Goal: Navigation & Orientation: Find specific page/section

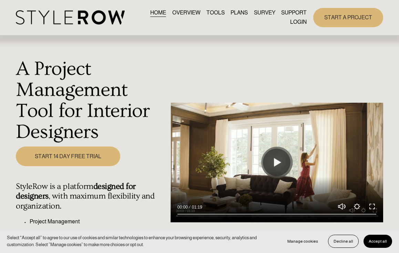
click at [292, 25] on link "LOGIN" at bounding box center [298, 22] width 17 height 9
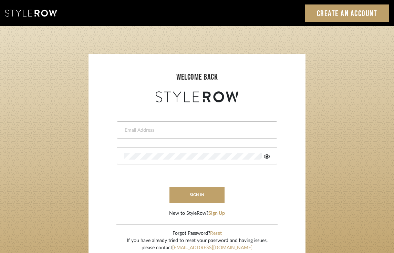
click at [149, 134] on div at bounding box center [197, 129] width 161 height 17
type input "[PERSON_NAME][EMAIL_ADDRESS][DOMAIN_NAME]"
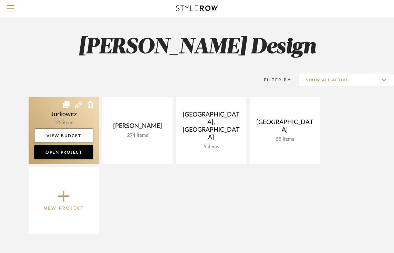
click at [42, 112] on link at bounding box center [64, 130] width 70 height 66
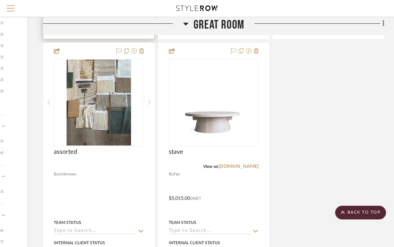
scroll to position [714, 102]
